Goal: Task Accomplishment & Management: Complete application form

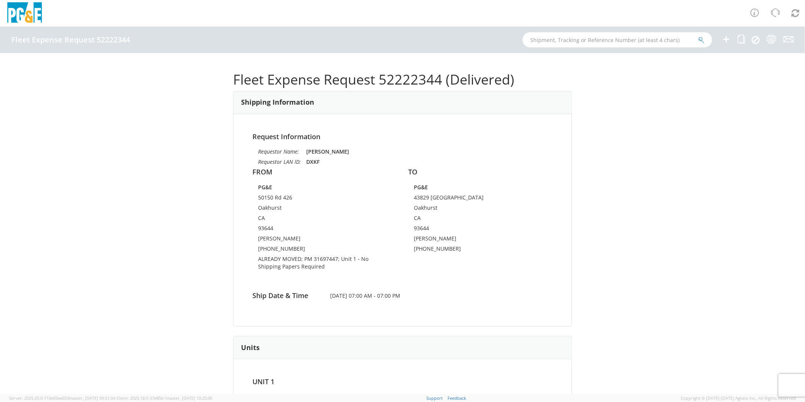
click at [727, 40] on icon at bounding box center [725, 38] width 9 height 9
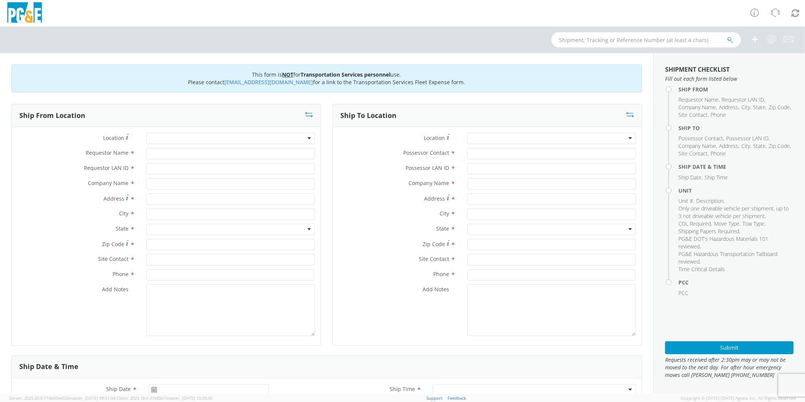
click at [198, 142] on div at bounding box center [230, 138] width 169 height 11
click at [188, 139] on div at bounding box center [230, 138] width 169 height 11
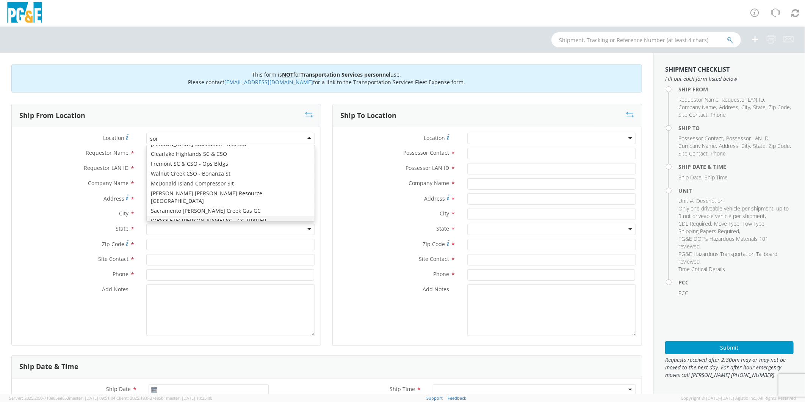
type input "sonor"
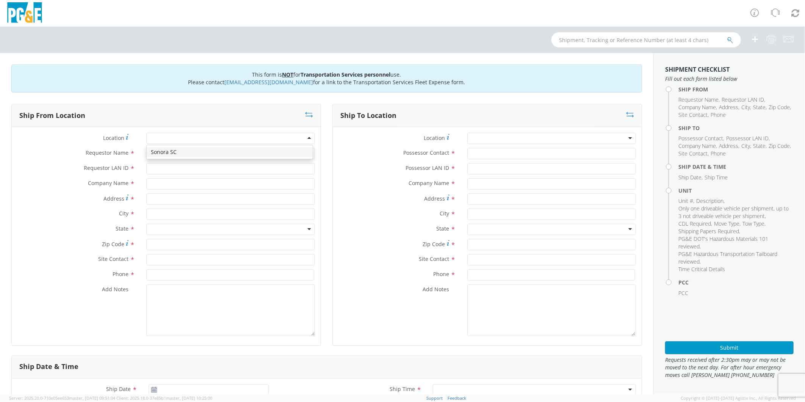
type input "PG&E"
type input "[STREET_ADDRESS]"
type input "[GEOGRAPHIC_DATA]"
type input "95370"
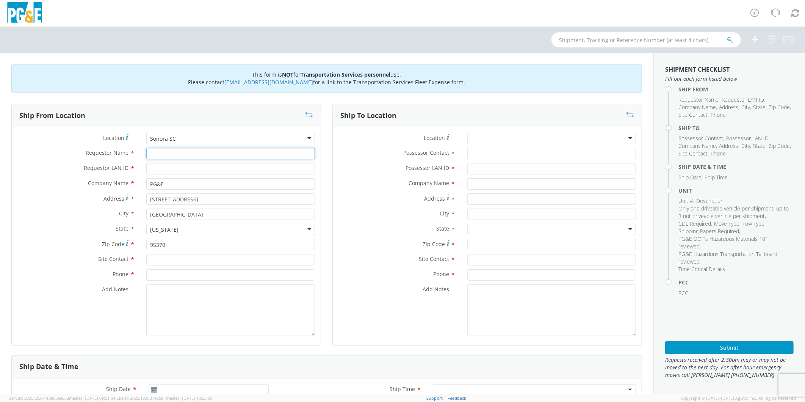
type input "S"
type input "[PERSON_NAME]"
type input "R"
type input "5"
type input "R5GD"
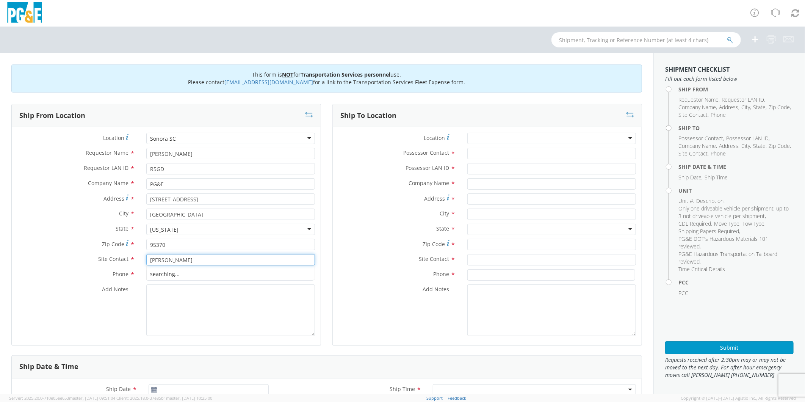
type input "[PERSON_NAME]"
type input "[PHONE_NUMBER]"
type textarea "PLEASE USE [PERSON_NAME] TO MAKE MOVE; PM 35633523"
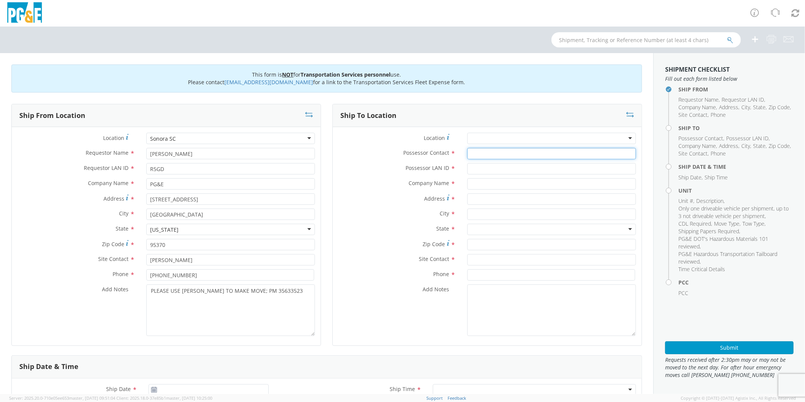
click at [500, 152] on input "Possessor Contact *" at bounding box center [551, 153] width 169 height 11
type input "[PERSON_NAME]"
type input "R5GD"
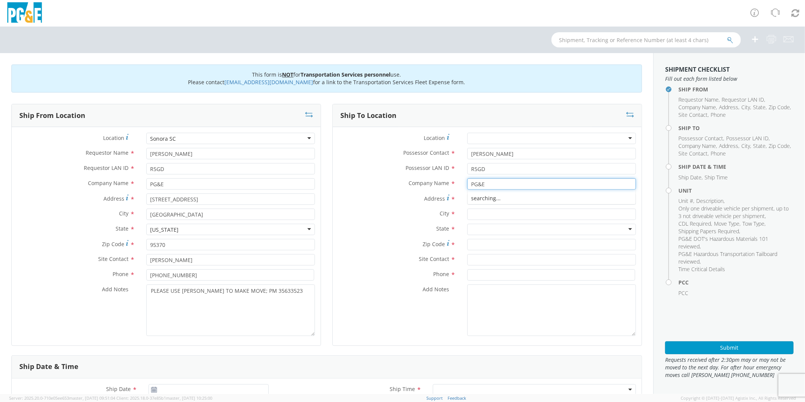
type input "PG&E"
type input "23886 IDLEWILD LN"
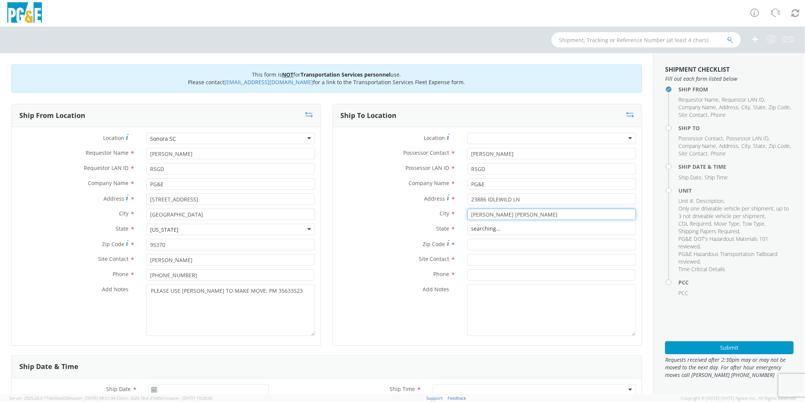
type input "[PERSON_NAME] [PERSON_NAME]"
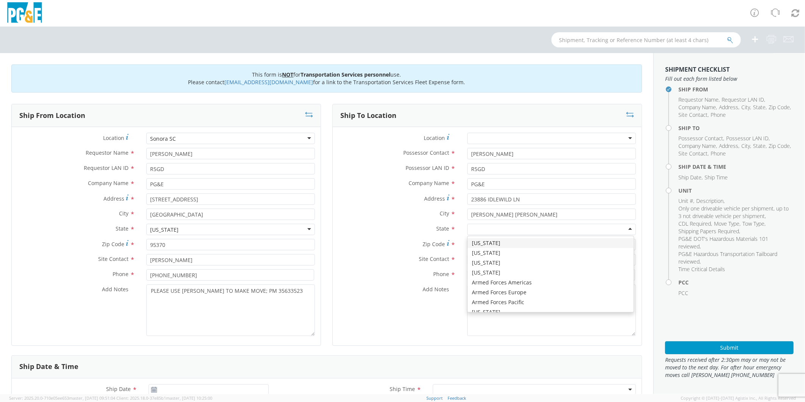
type input "C"
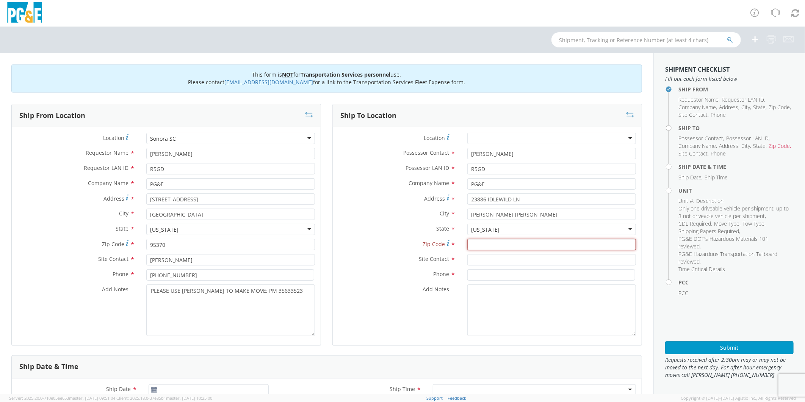
click at [524, 245] on input "Zip Code *" at bounding box center [551, 244] width 169 height 11
type input "95383"
type input "[PERSON_NAME]"
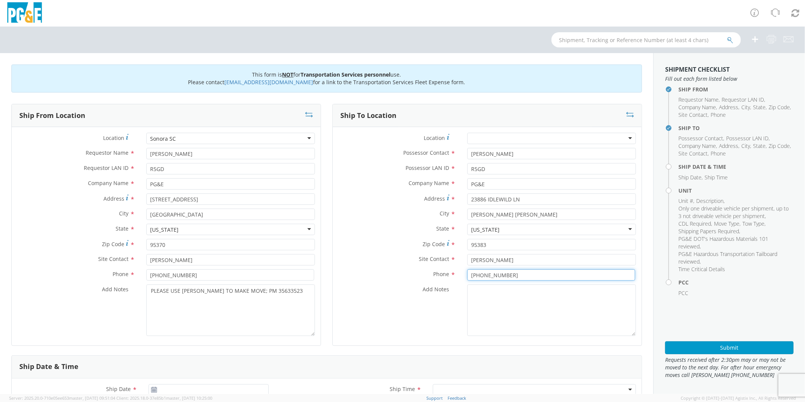
type input "[PHONE_NUMBER]"
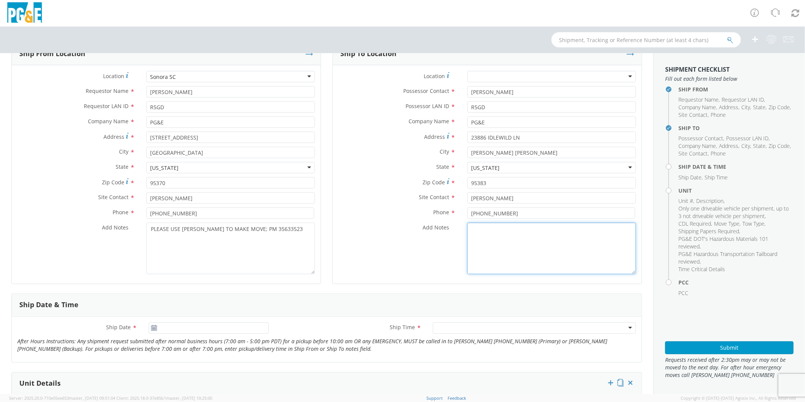
scroll to position [126, 0]
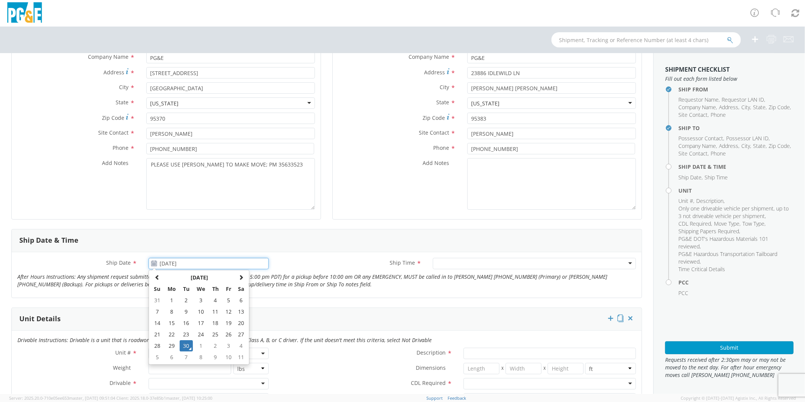
click at [194, 264] on input "[DATE]" at bounding box center [209, 263] width 120 height 11
click at [197, 343] on td "1" at bounding box center [201, 345] width 16 height 11
type input "[DATE]"
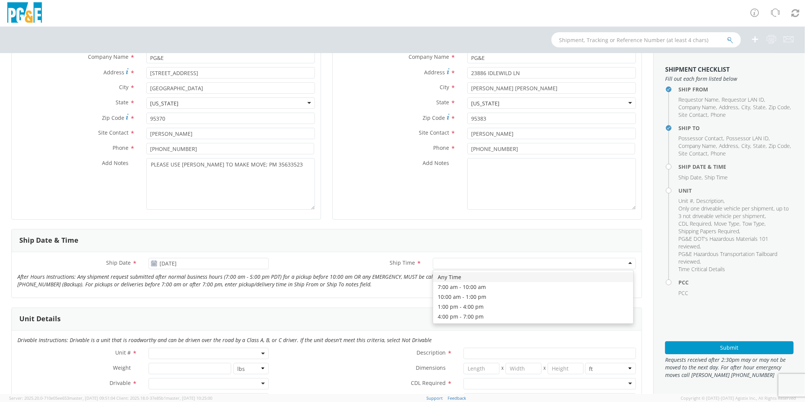
click at [454, 264] on div at bounding box center [534, 263] width 203 height 11
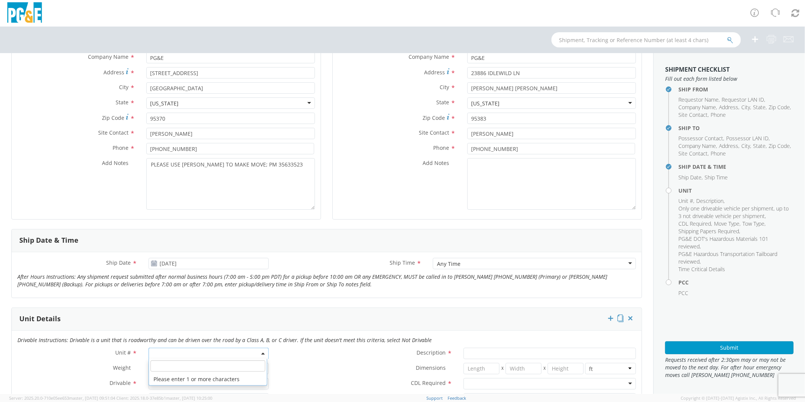
click at [182, 355] on span at bounding box center [209, 352] width 120 height 11
click at [191, 364] on input "search" at bounding box center [207, 365] width 115 height 11
type input "OTHE"
select select "Other"
select select "? undefined:undefined ?"
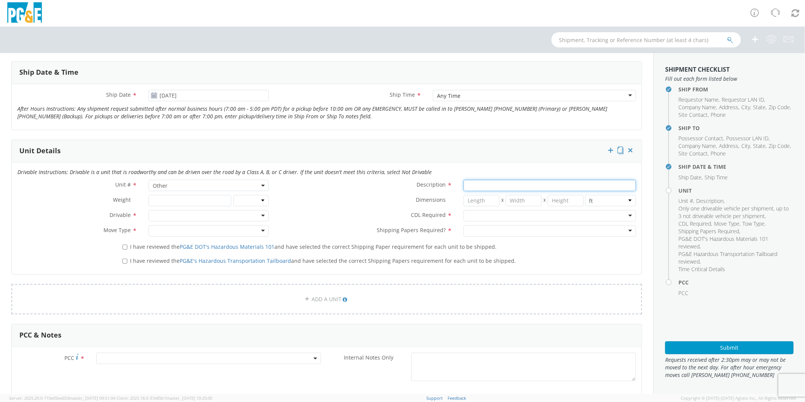
scroll to position [294, 0]
type input "[PERSON_NAME] TRACK MACHINE"
click at [167, 220] on div at bounding box center [209, 215] width 120 height 11
drag, startPoint x: 180, startPoint y: 239, endPoint x: 208, endPoint y: 229, distance: 29.3
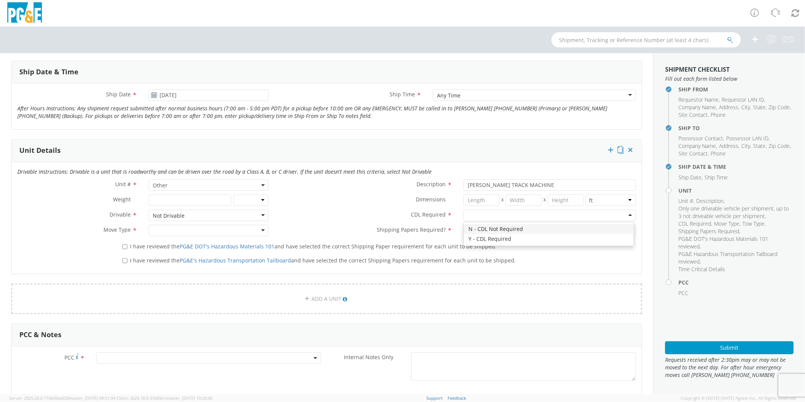
click at [494, 214] on div at bounding box center [549, 215] width 172 height 11
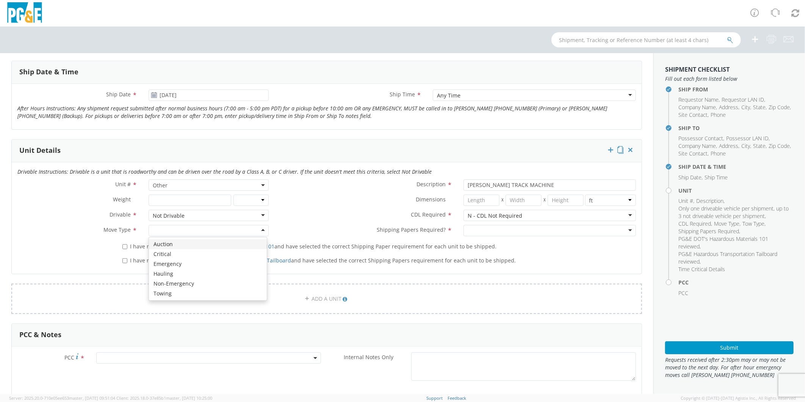
click at [173, 230] on div at bounding box center [209, 230] width 120 height 11
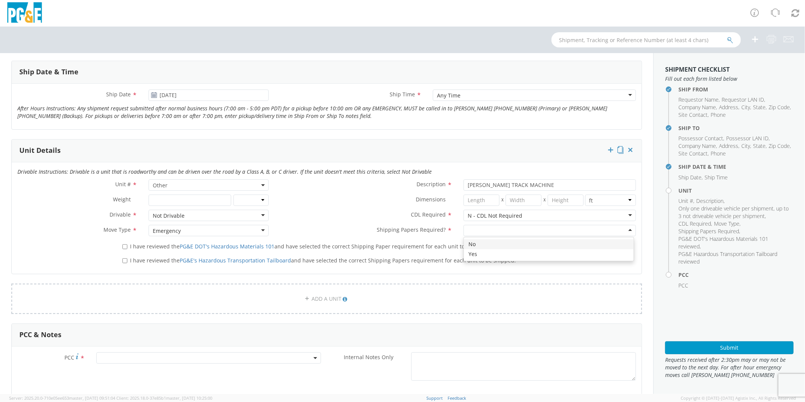
click at [512, 228] on div at bounding box center [549, 230] width 172 height 11
click at [122, 246] on input "I have reviewed the PG&E DOT's Hazardous Materials 101 and have selected the co…" at bounding box center [124, 246] width 5 height 5
checkbox input "true"
click at [123, 262] on input "I have reviewed the PG&E's Hazardous Transportation Tailboard and have selected…" at bounding box center [124, 260] width 5 height 5
checkbox input "true"
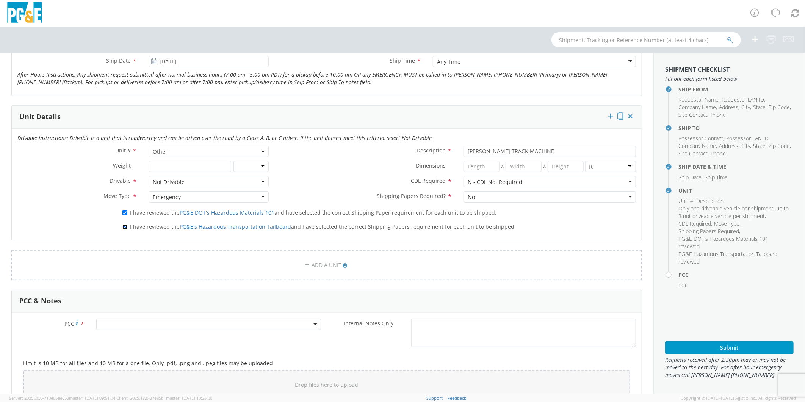
scroll to position [379, 0]
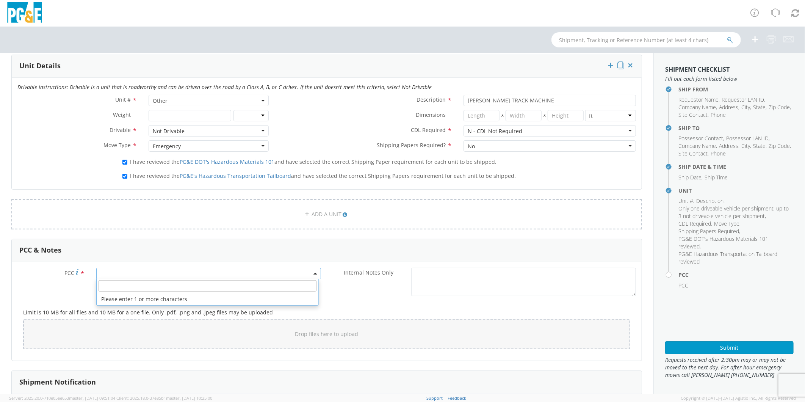
click at [139, 272] on span at bounding box center [208, 272] width 225 height 11
click at [143, 289] on input "number" at bounding box center [207, 285] width 219 height 11
type input "3"
click at [345, 234] on div "ADD A UNIT" at bounding box center [327, 219] width 642 height 40
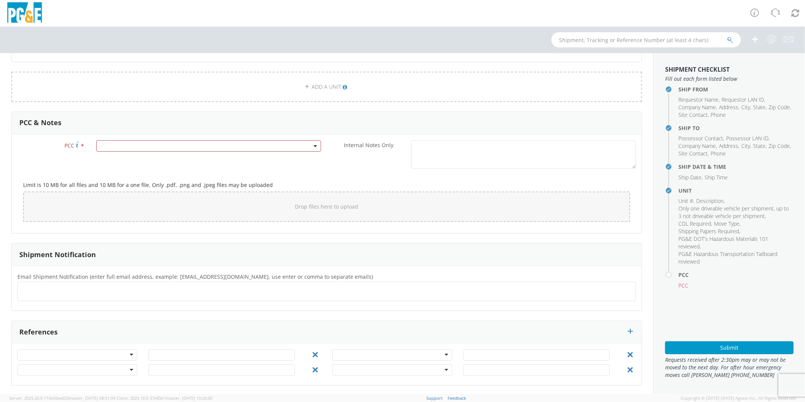
scroll to position [507, 0]
click at [116, 141] on span at bounding box center [208, 144] width 225 height 11
click at [125, 152] on input "number" at bounding box center [207, 157] width 219 height 11
type input "12086"
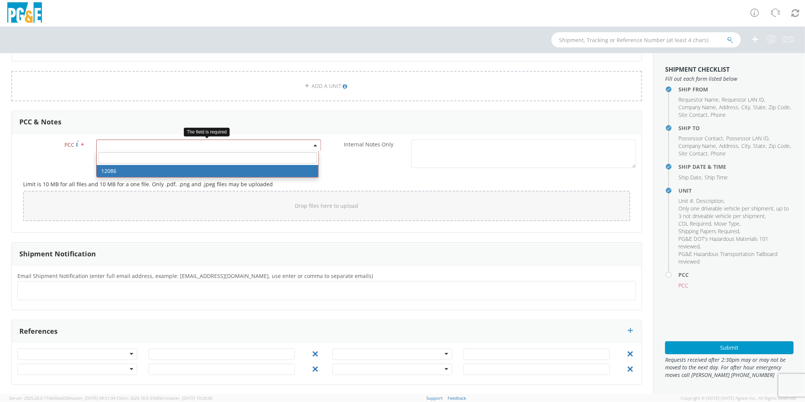
select select "12086"
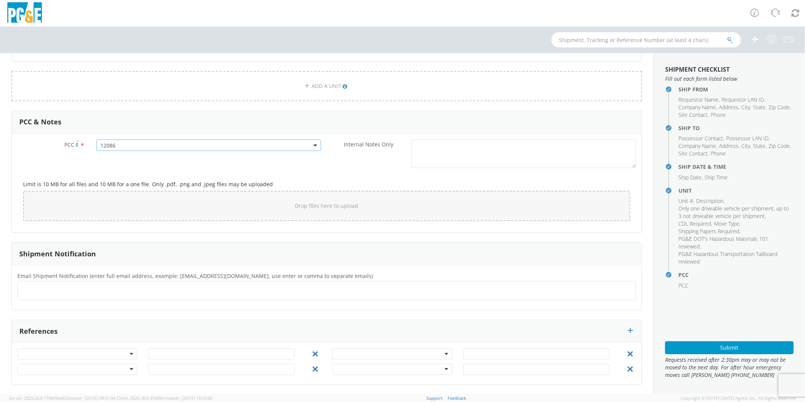
click at [102, 294] on ul at bounding box center [327, 290] width 612 height 13
type input "[EMAIL_ADDRESS][DOMAIN_NAME]"
click at [682, 343] on button "Submit" at bounding box center [729, 347] width 128 height 13
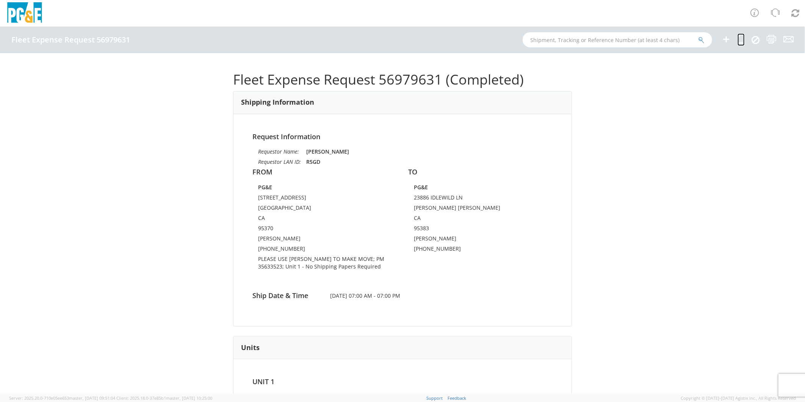
click at [741, 35] on icon at bounding box center [740, 38] width 7 height 9
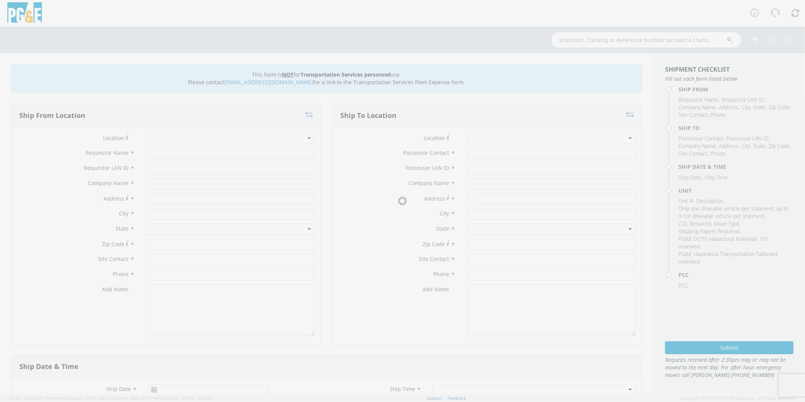
type input "[PERSON_NAME]"
type input "R5GD"
type input "PG&E"
type input "[STREET_ADDRESS]"
type input "[GEOGRAPHIC_DATA]"
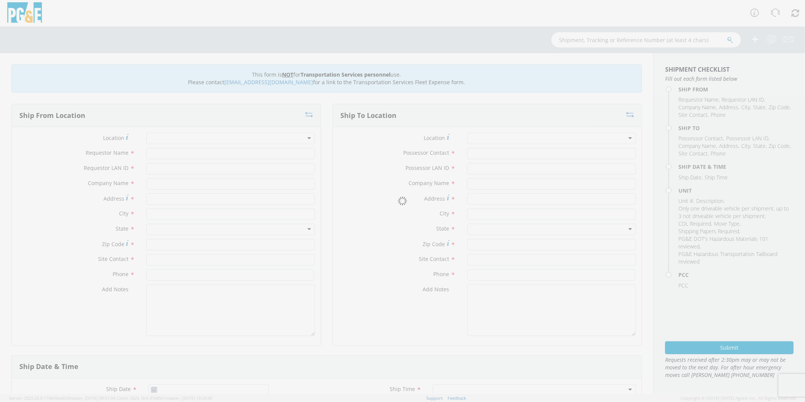
type input "95370"
type input "[PERSON_NAME]"
type input "[PHONE_NUMBER]"
type input "[PERSON_NAME]"
type input "R5GD"
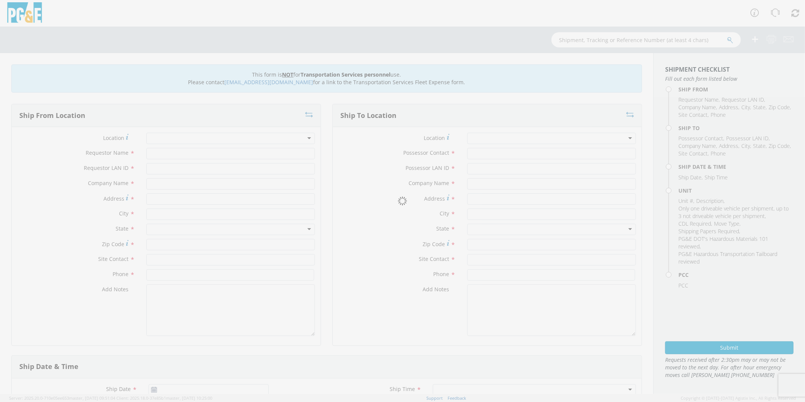
type input "PG&E"
type input "23886 IDLEWILD LN"
type input "[PERSON_NAME] [PERSON_NAME]"
type input "95383"
type input "[PERSON_NAME]"
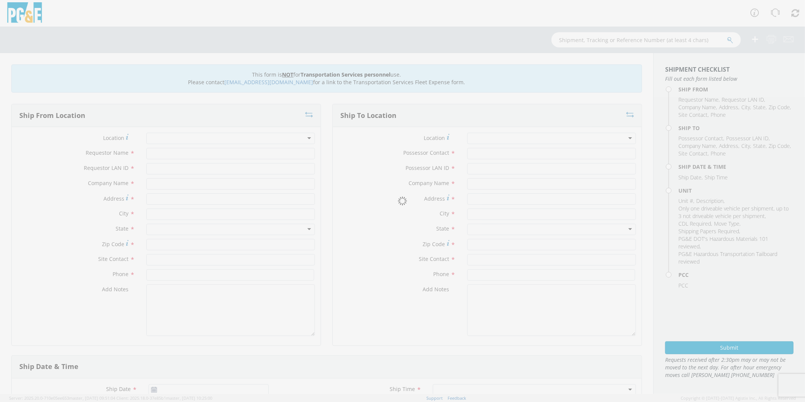
type input "[PHONE_NUMBER]"
type input "[DATE]"
type input "[PERSON_NAME] TRACK MACHINE"
type input "0"
select select "12086"
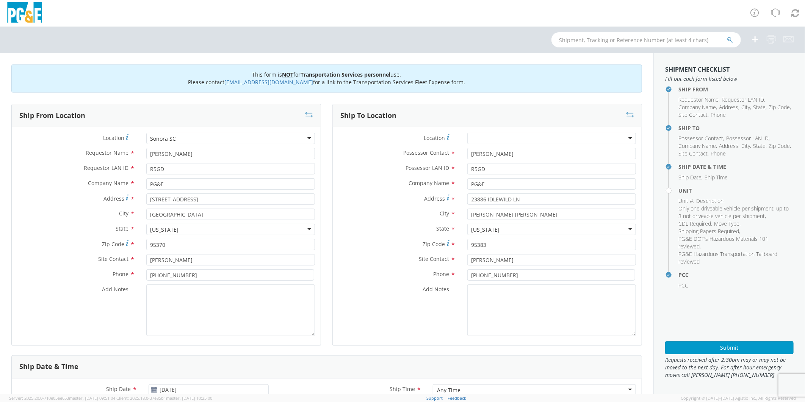
select select "Other"
click at [192, 289] on textarea "Add Notes *" at bounding box center [230, 310] width 169 height 52
type textarea "PLEASE USE [PERSON_NAME] TO MAKE MOVE; PM 35633438"
drag, startPoint x: 522, startPoint y: 196, endPoint x: 296, endPoint y: 191, distance: 225.5
click at [296, 191] on div "Ship From Location Location * [GEOGRAPHIC_DATA] [GEOGRAPHIC_DATA] [GEOGRAPHIC_D…" at bounding box center [327, 229] width 642 height 251
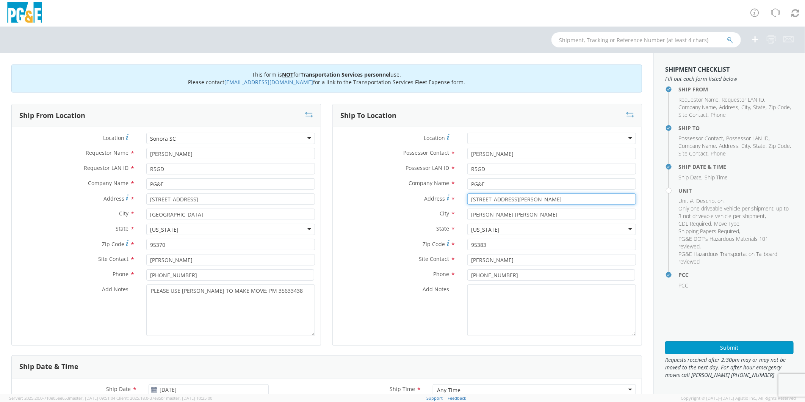
type input "[STREET_ADDRESS][PERSON_NAME]"
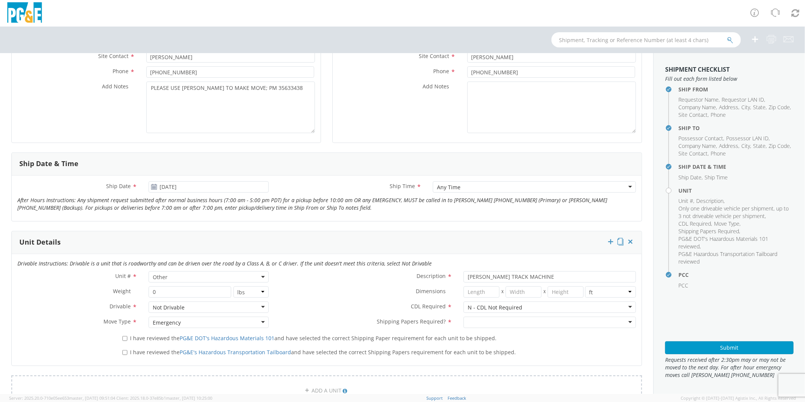
scroll to position [210, 0]
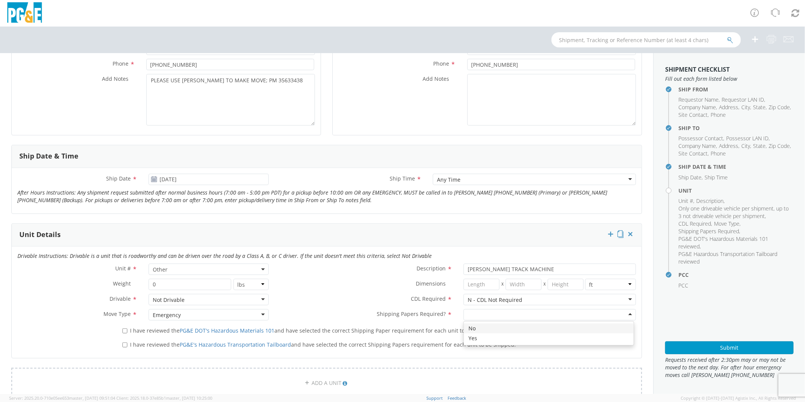
click at [519, 312] on div at bounding box center [549, 314] width 172 height 11
click at [125, 330] on input "I have reviewed the PG&E DOT's Hazardous Materials 101 and have selected the co…" at bounding box center [124, 330] width 5 height 5
checkbox input "true"
click at [122, 341] on label "I have reviewed the PG&E's Hazardous Transportation Tailboard and have selected…" at bounding box center [319, 343] width 395 height 9
click at [122, 342] on input "I have reviewed the PG&E's Hazardous Transportation Tailboard and have selected…" at bounding box center [124, 344] width 5 height 5
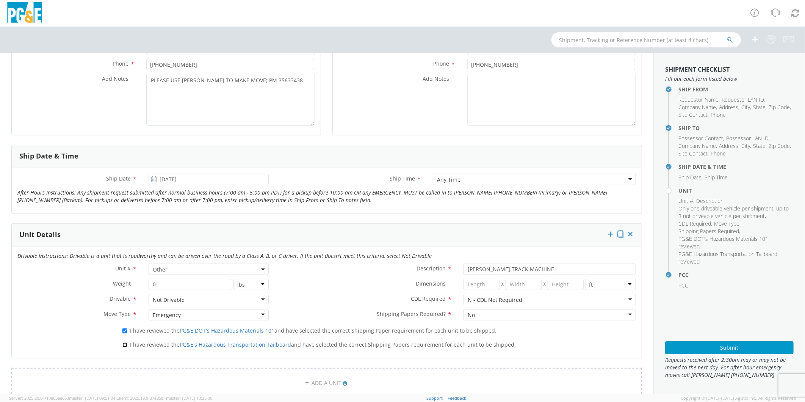
checkbox input "true"
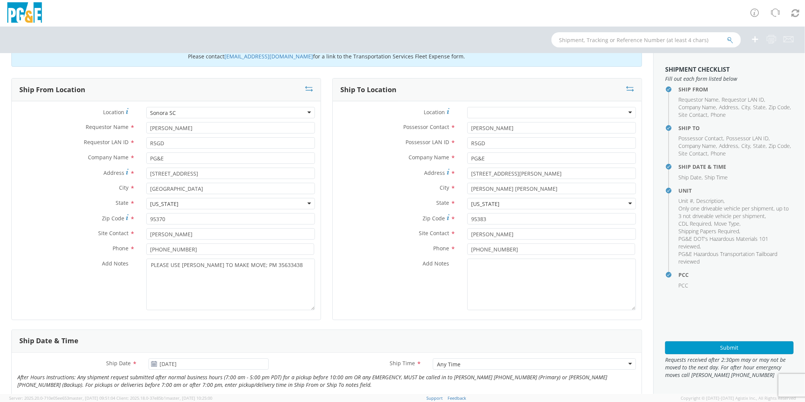
scroll to position [0, 0]
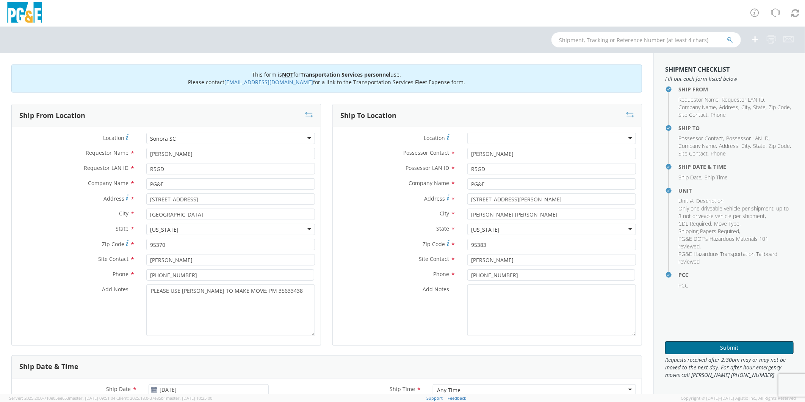
click at [730, 346] on button "Submit" at bounding box center [729, 347] width 128 height 13
